Goal: Transaction & Acquisition: Obtain resource

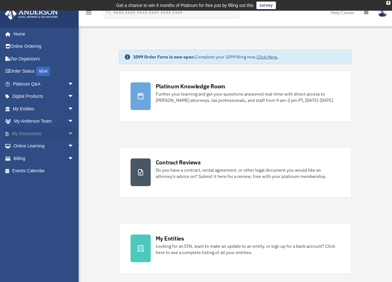
click at [68, 134] on span "arrow_drop_down" at bounding box center [74, 134] width 13 height 13
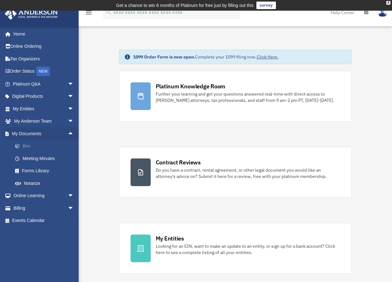
click at [30, 147] on link "Box" at bounding box center [46, 146] width 75 height 13
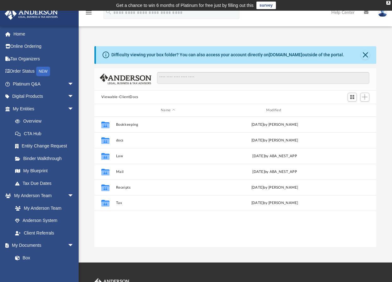
scroll to position [138, 277]
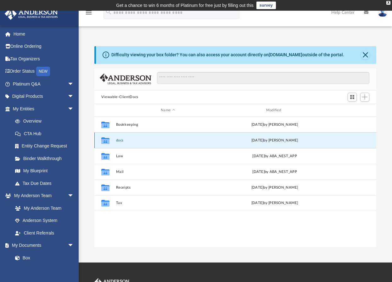
click at [120, 139] on button "docs" at bounding box center [168, 141] width 104 height 4
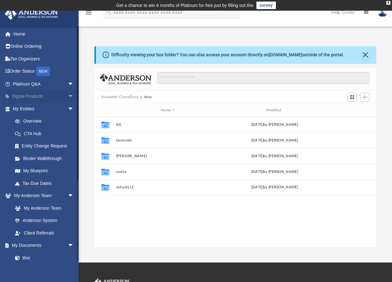
click at [35, 97] on link "Digital Products arrow_drop_down" at bounding box center [43, 96] width 79 height 13
click at [68, 97] on span "arrow_drop_down" at bounding box center [74, 96] width 13 height 13
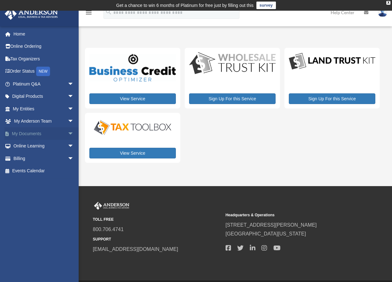
click at [33, 135] on link "My Documents arrow_drop_down" at bounding box center [43, 134] width 79 height 13
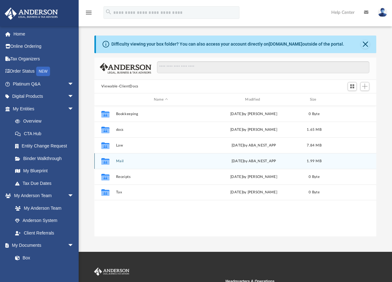
scroll to position [138, 277]
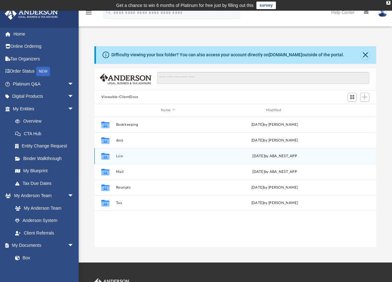
click at [109, 158] on icon "grid" at bounding box center [105, 157] width 8 height 5
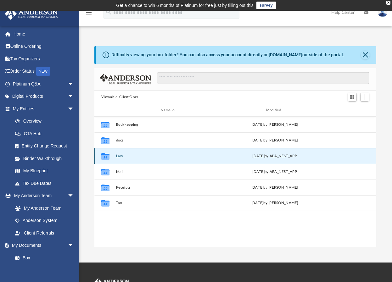
click at [109, 158] on icon "grid" at bounding box center [105, 157] width 8 height 5
click at [121, 157] on button "Law" at bounding box center [168, 156] width 104 height 4
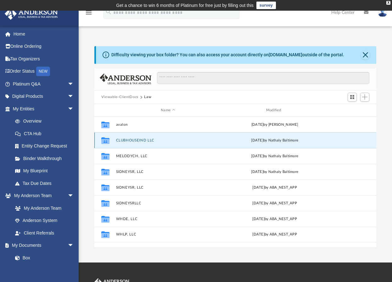
click at [132, 141] on button "CLUBHOUSEIND LLC" at bounding box center [168, 141] width 104 height 4
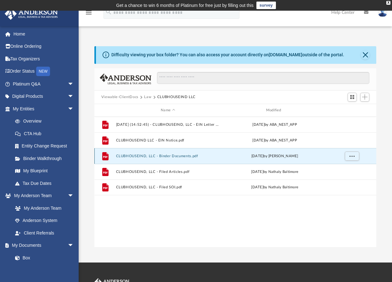
click at [179, 154] on button "CLUBHOUSEIND, LLC - Binder Documents.pdf" at bounding box center [168, 156] width 104 height 4
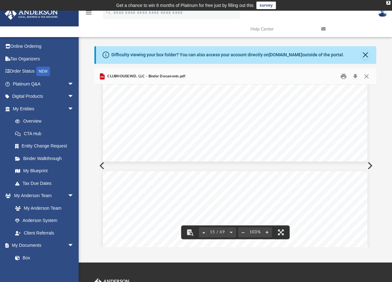
scroll to position [5063, 0]
click at [345, 80] on button "Print" at bounding box center [344, 76] width 13 height 10
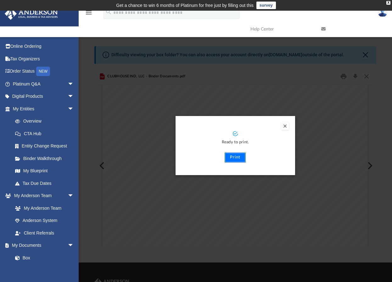
click at [231, 157] on button "Print" at bounding box center [235, 158] width 21 height 10
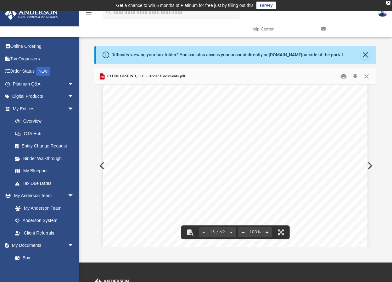
scroll to position [4937, 0]
click at [368, 54] on button "Close" at bounding box center [365, 55] width 9 height 9
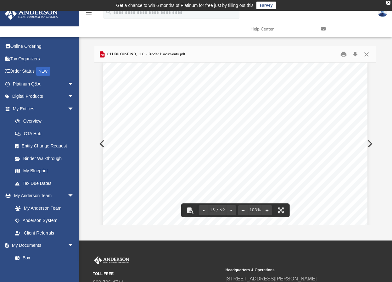
click at [99, 145] on button "Preview" at bounding box center [101, 144] width 14 height 18
click at [368, 143] on button "Preview" at bounding box center [370, 144] width 14 height 18
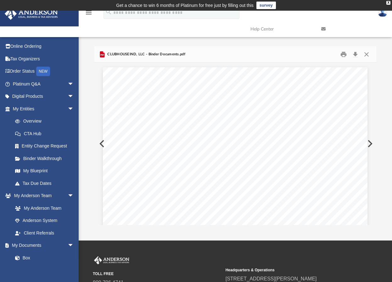
scroll to position [4931, 0]
click at [368, 143] on button "Preview" at bounding box center [370, 144] width 14 height 18
click at [357, 55] on button "Download" at bounding box center [355, 54] width 11 height 10
click at [371, 147] on button "Preview" at bounding box center [370, 144] width 14 height 18
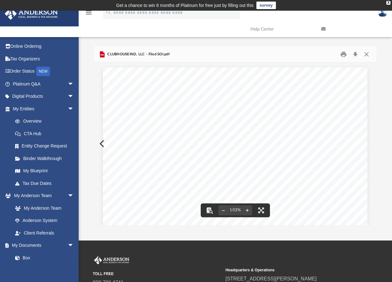
scroll to position [0, 0]
click at [103, 146] on div "BA20250037371 Entity Details Limited Liability Company Name CLUBHOUSEIND, LLC E…" at bounding box center [235, 238] width 265 height 343
click at [103, 142] on div "BA20250037371 Entity Details Limited Liability Company Name CLUBHOUSEIND, LLC E…" at bounding box center [235, 238] width 265 height 343
click at [370, 54] on button "Close" at bounding box center [366, 54] width 11 height 10
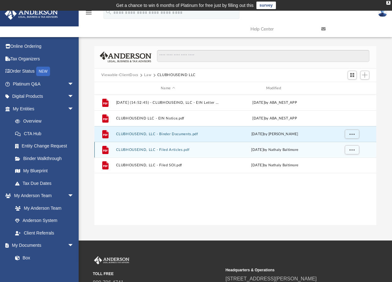
click at [145, 151] on button "CLUBHOUSEIND, LLC - Filed Articles.pdf" at bounding box center [168, 150] width 104 height 4
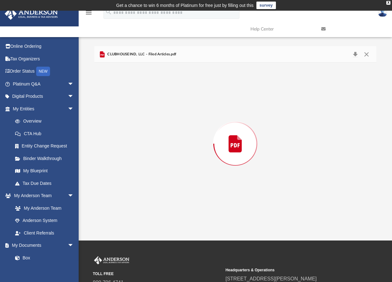
click at [145, 151] on div "Preview" at bounding box center [235, 144] width 282 height 163
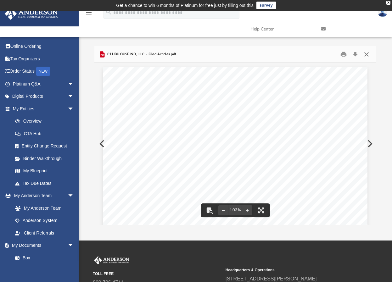
click at [367, 54] on button "Close" at bounding box center [366, 54] width 11 height 10
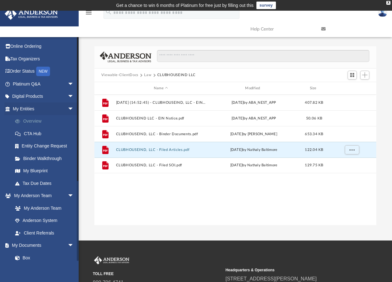
scroll to position [5, 5]
